Goal: Obtain resource: Obtain resource

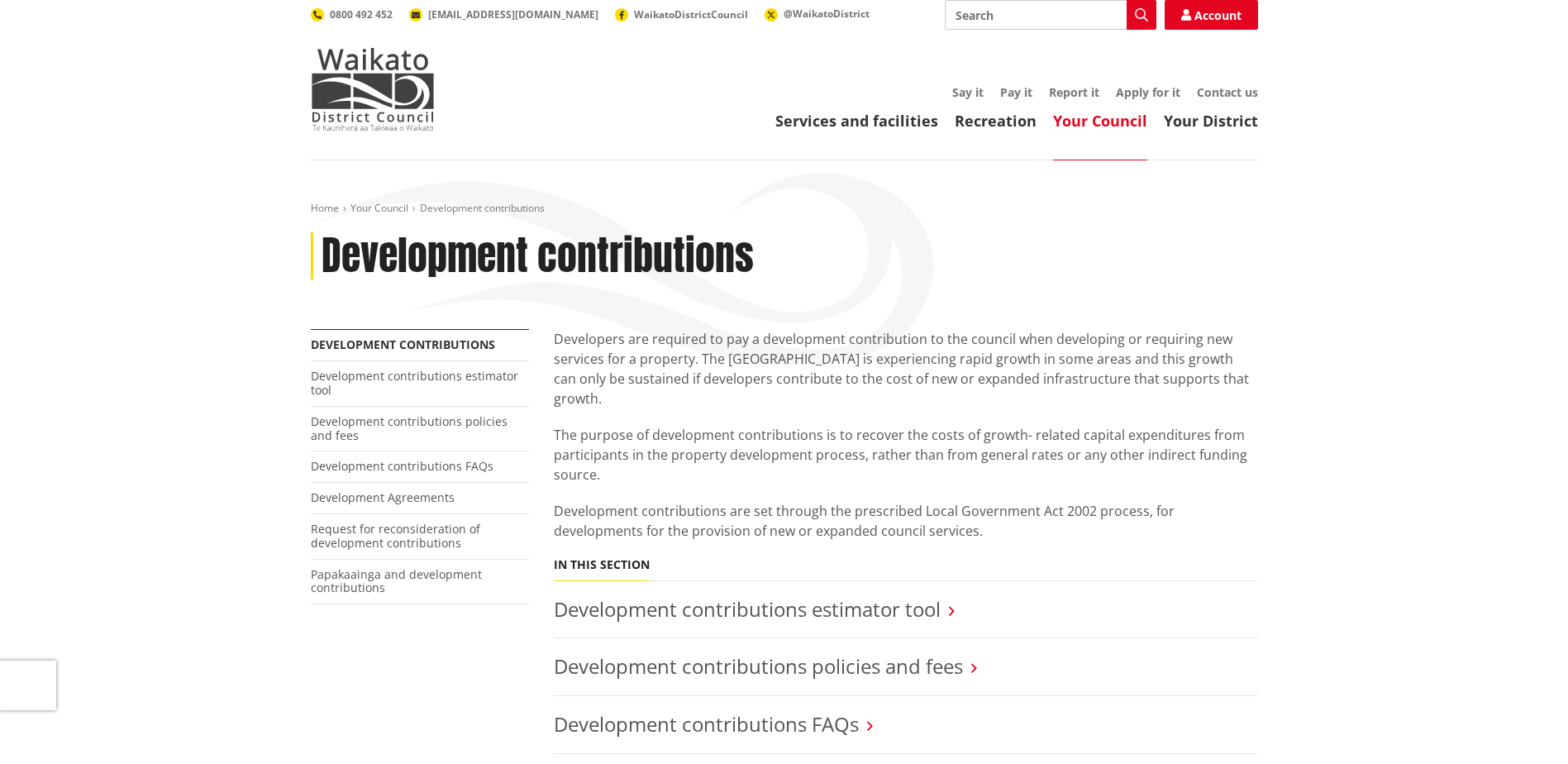
scroll to position [331, 0]
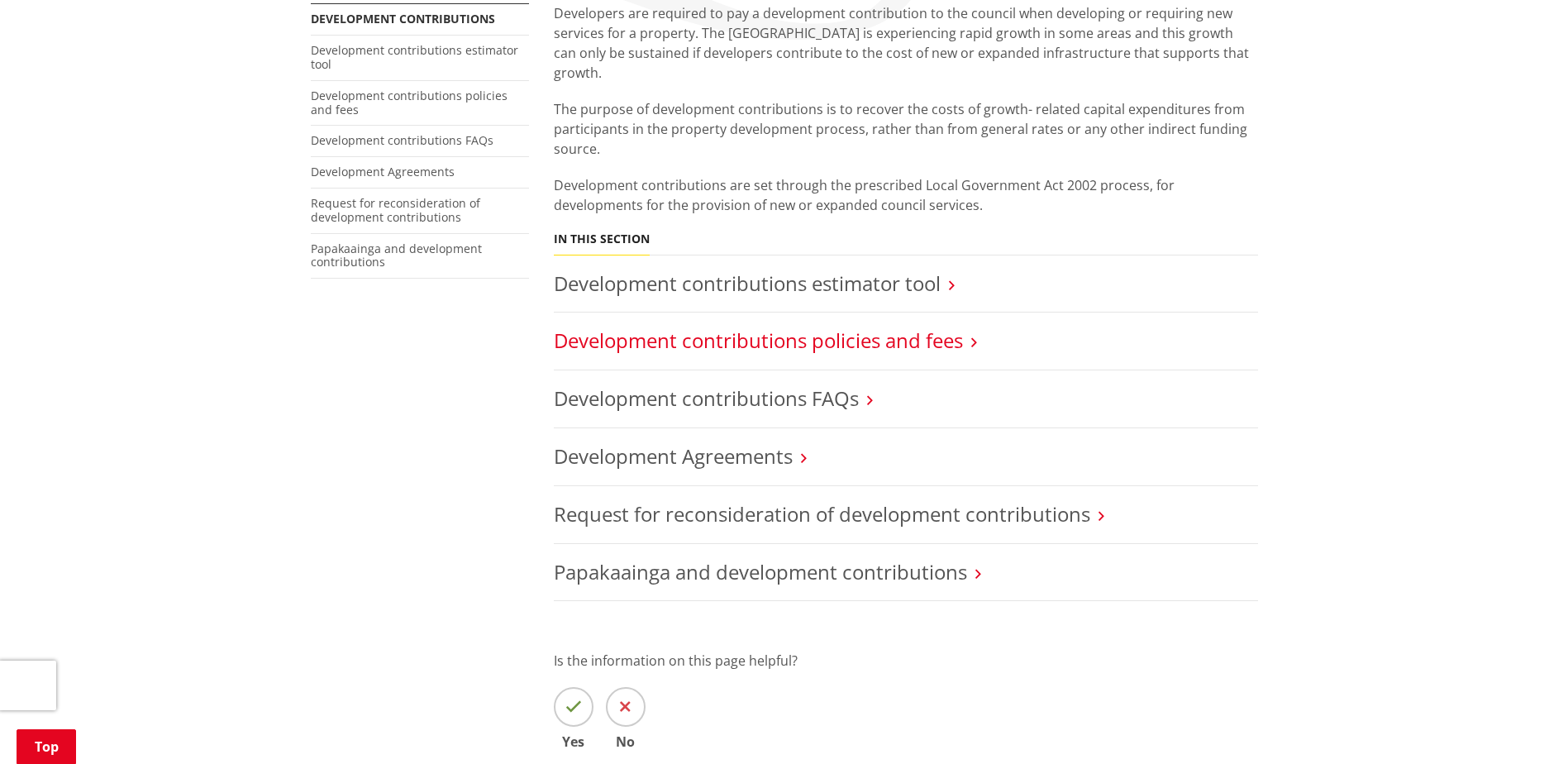
click at [908, 327] on link "Development contributions policies and fees" at bounding box center [758, 340] width 409 height 27
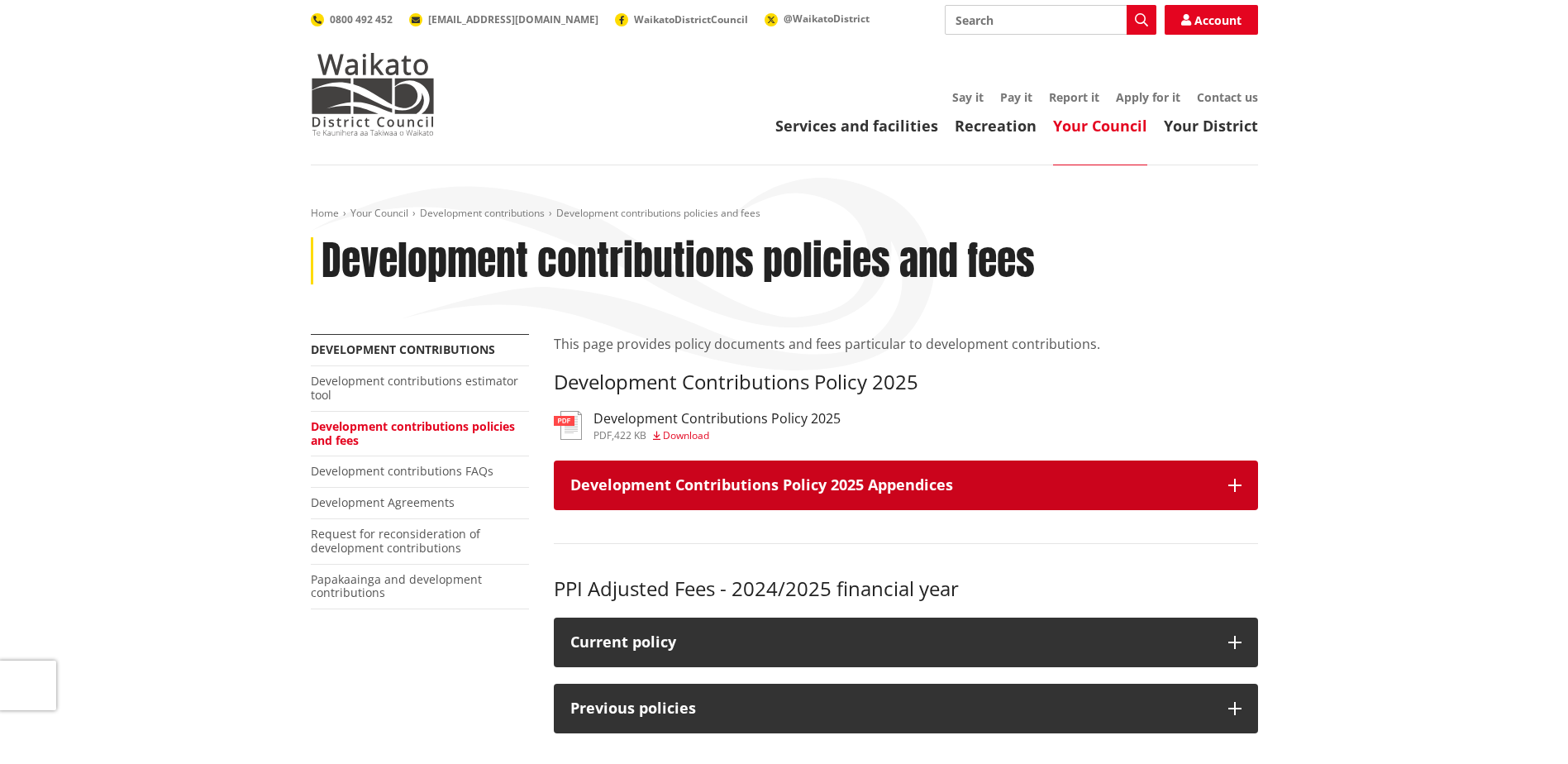
click at [1241, 483] on icon "button" at bounding box center [1234, 485] width 13 height 13
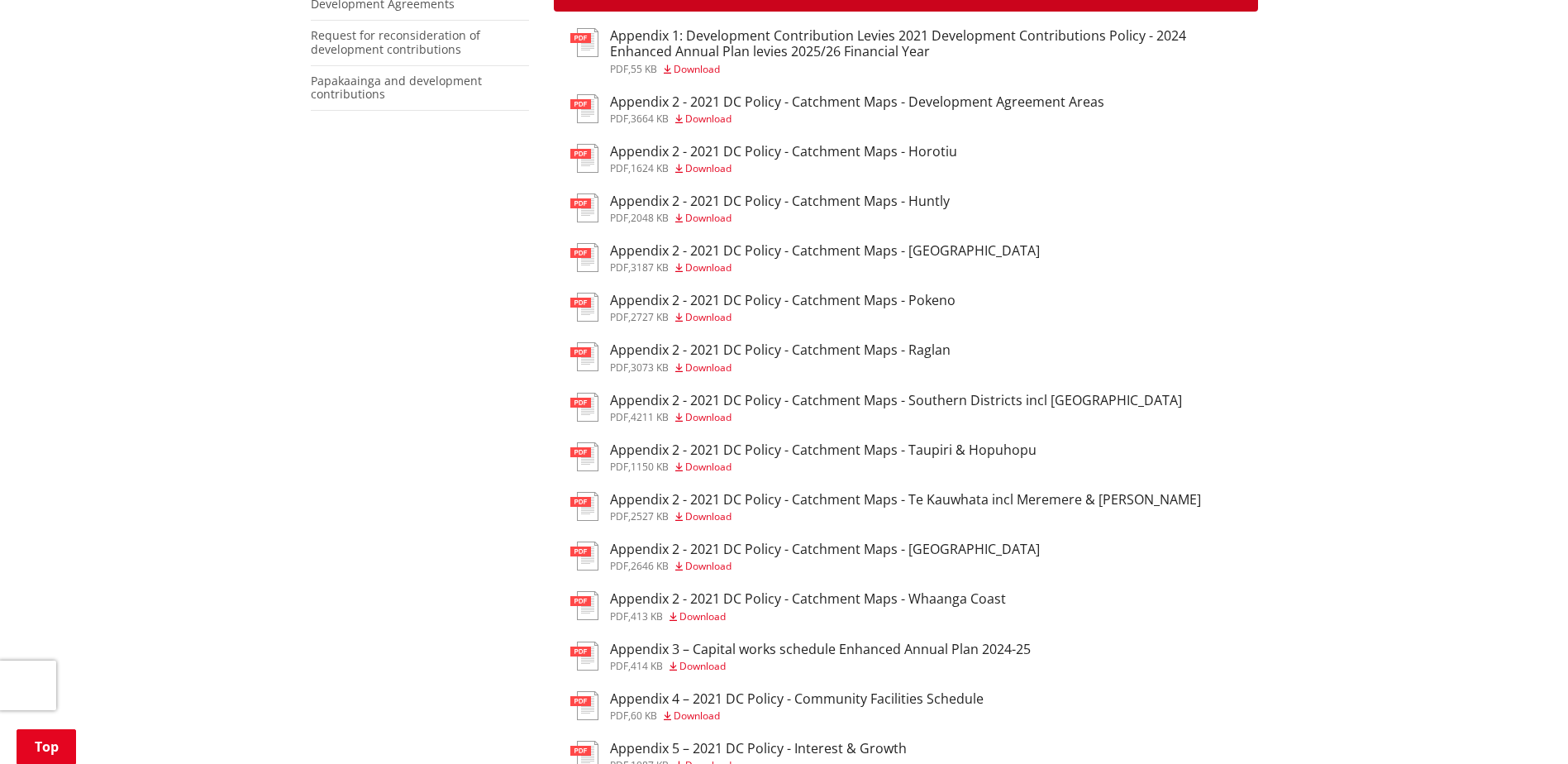
scroll to position [662, 0]
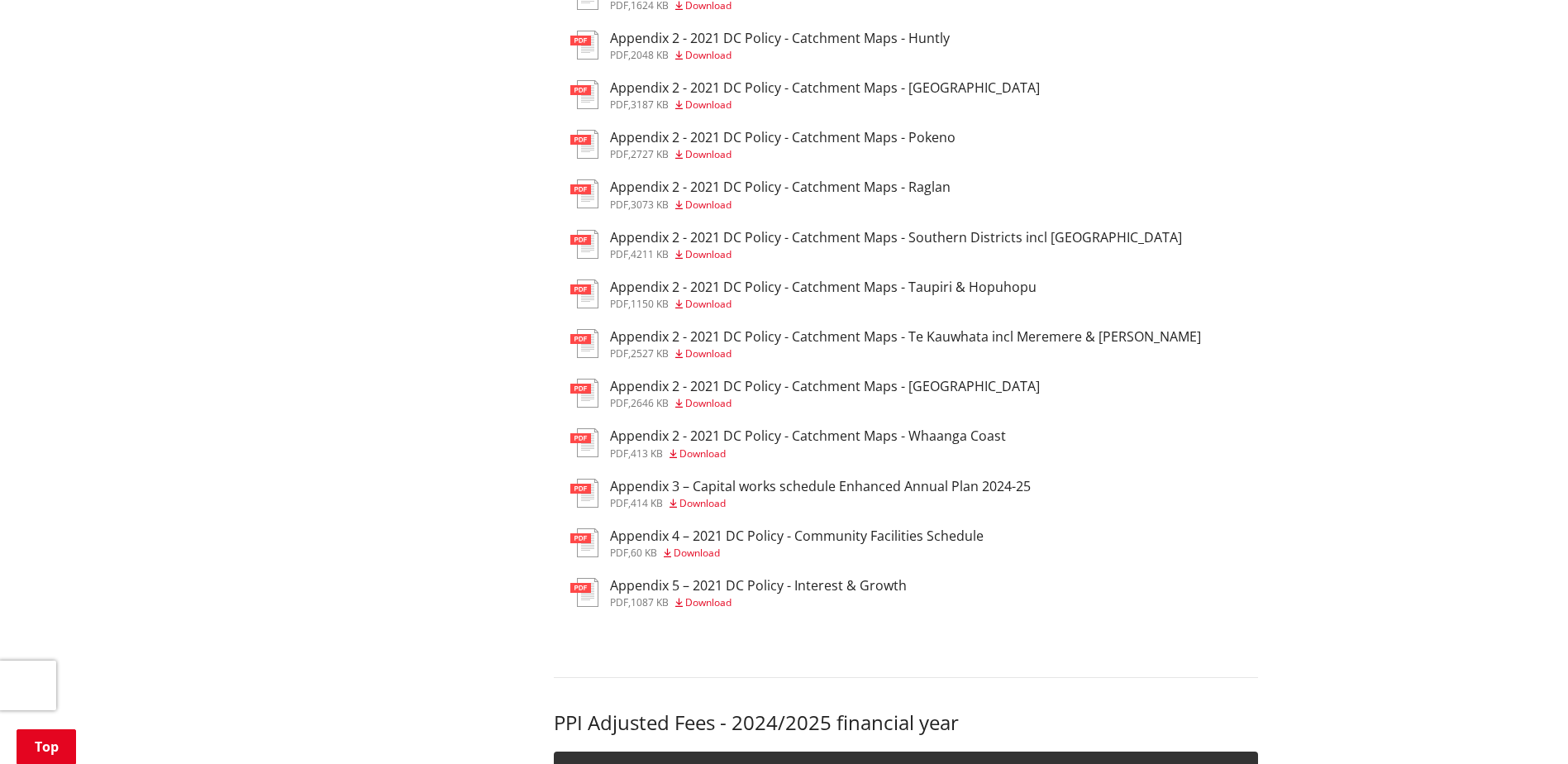
click at [920, 243] on h3 "Appendix 2 - 2021 DC Policy - Catchment Maps - Southern Districts incl [GEOGRAP…" at bounding box center [895, 237] width 572 height 16
